Goal: Share content

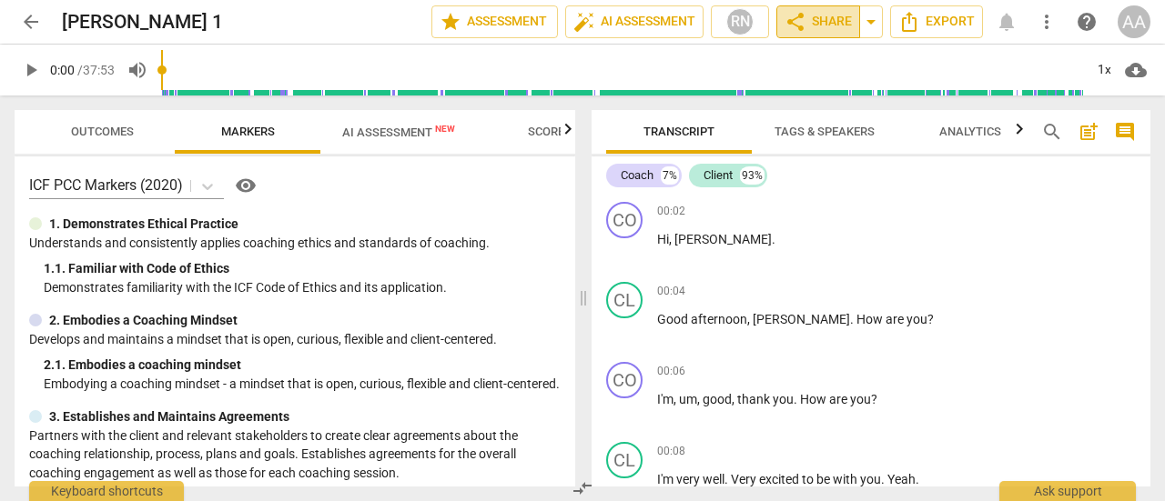
click at [822, 25] on span "share Share" at bounding box center [817, 22] width 67 height 22
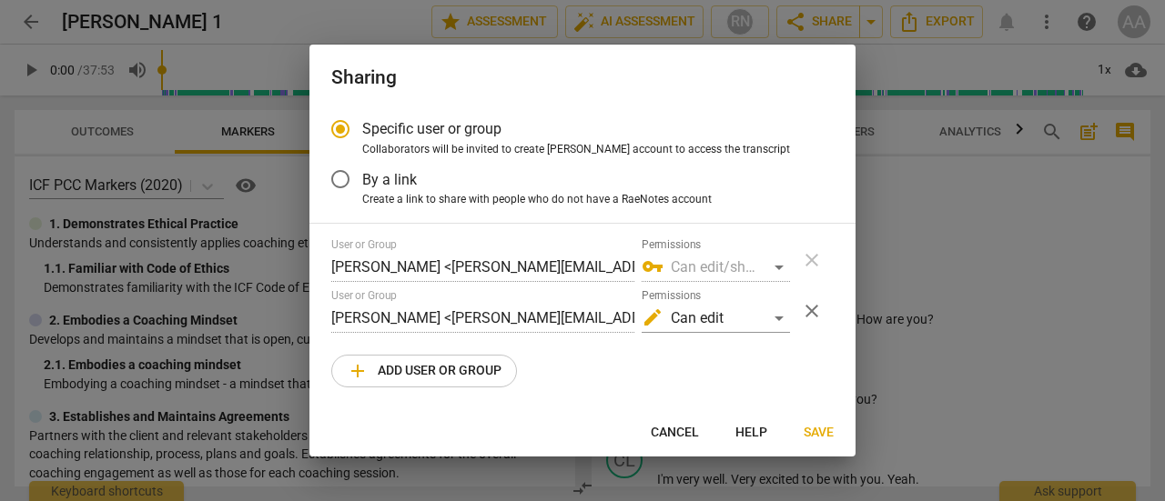
click at [484, 375] on span "add Add user or group" at bounding box center [424, 371] width 155 height 22
radio input "false"
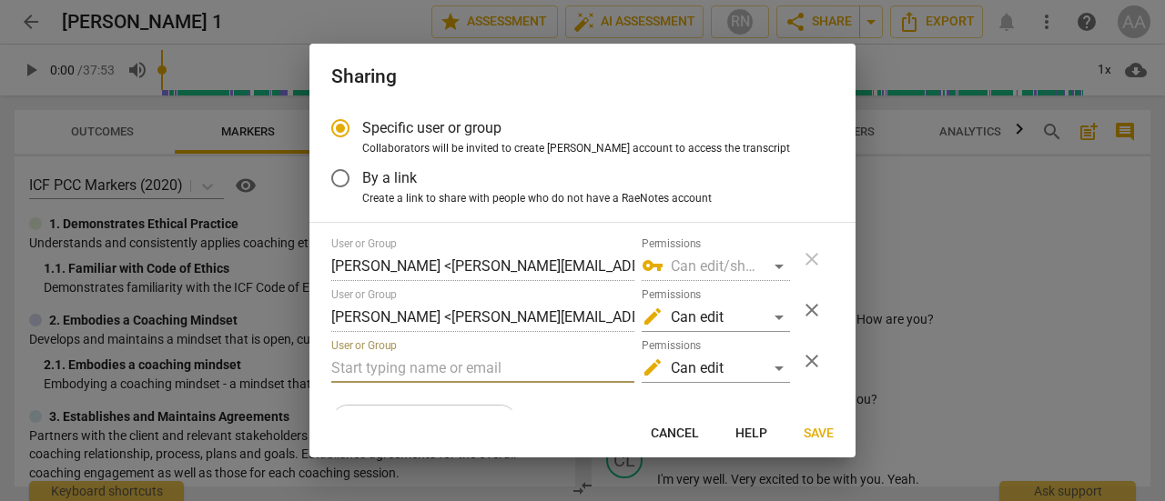
paste input "[EMAIL_ADDRESS][DOMAIN_NAME]"
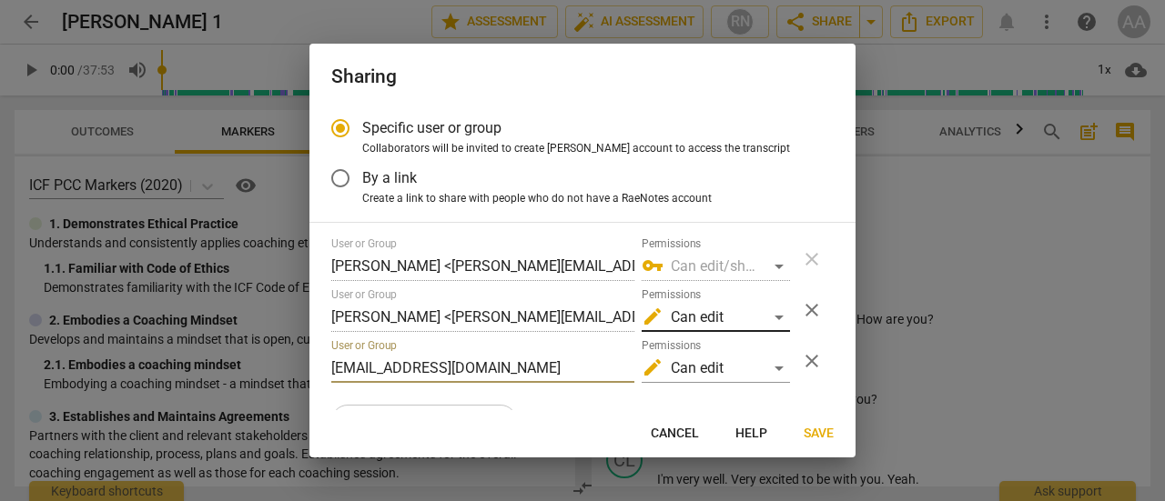
type input "[EMAIL_ADDRESS][DOMAIN_NAME]"
click at [774, 314] on div "edit Can edit" at bounding box center [715, 317] width 148 height 29
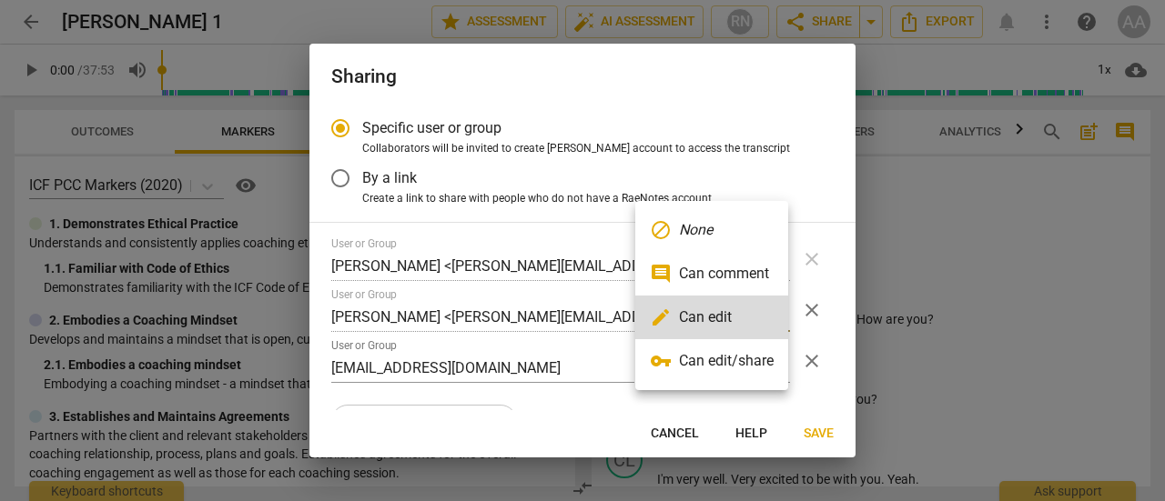
click at [746, 354] on li "vpn_key Can edit/share" at bounding box center [711, 361] width 153 height 44
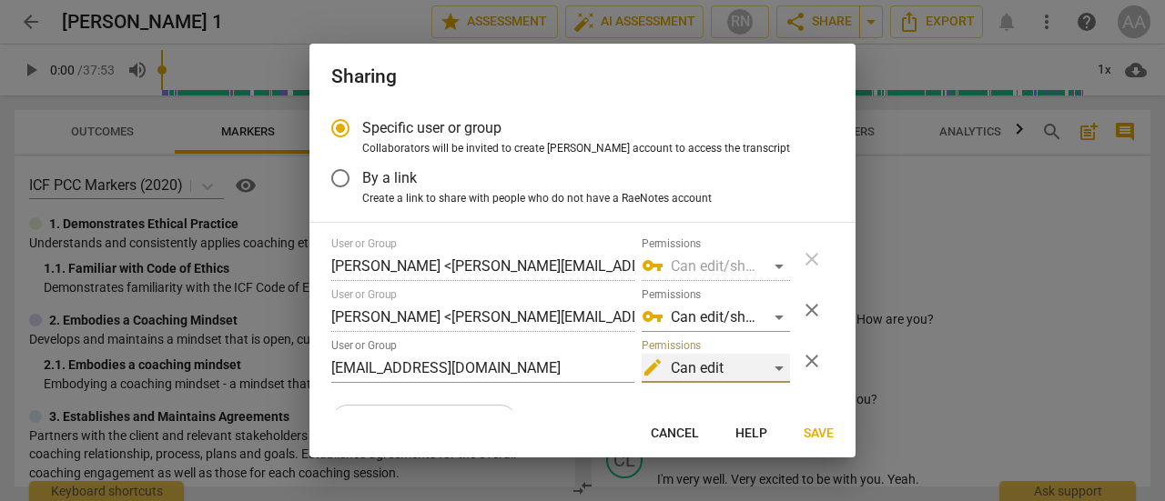
click at [769, 365] on div "edit Can edit" at bounding box center [715, 368] width 148 height 29
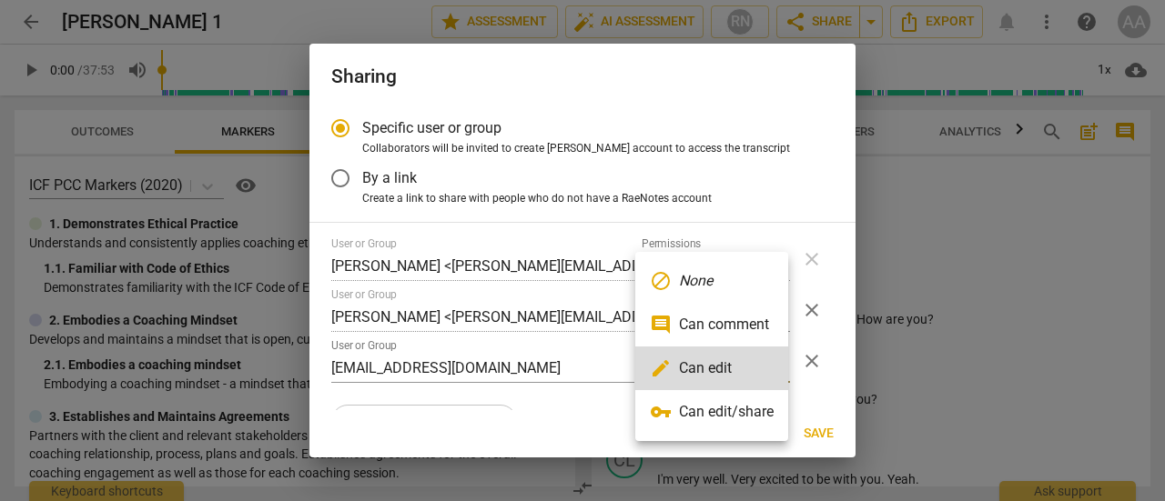
click at [755, 408] on li "vpn_key Can edit/share" at bounding box center [711, 412] width 153 height 44
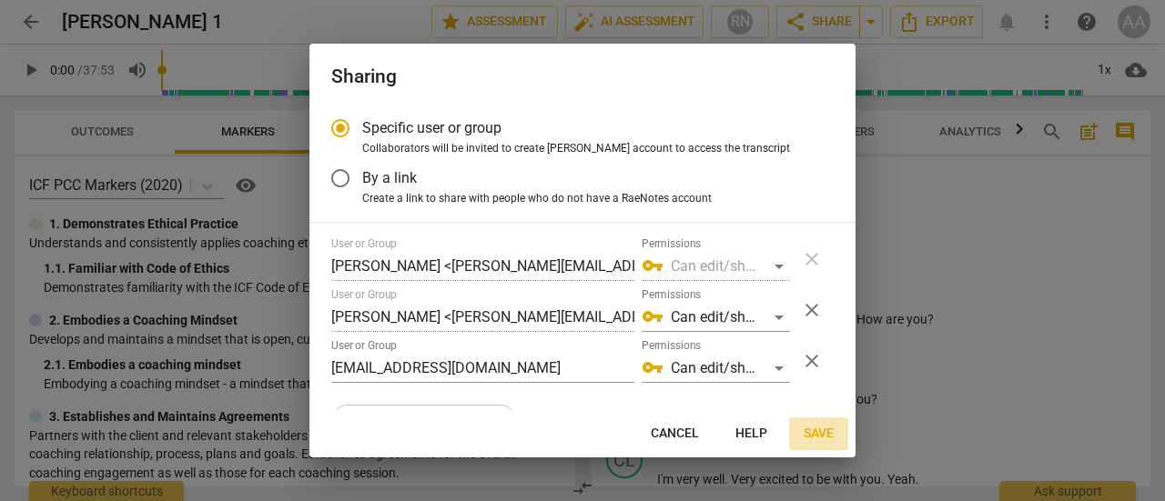
click at [816, 432] on span "Save" at bounding box center [818, 434] width 30 height 18
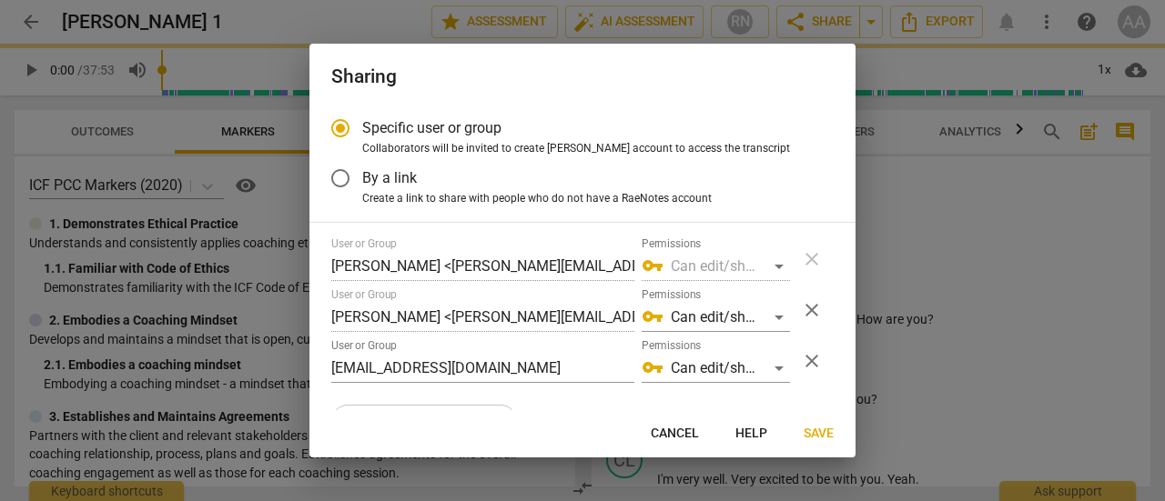
radio input "false"
type input "[PERSON_NAME] <[EMAIL_ADDRESS][DOMAIN_NAME]>"
